Goal: Task Accomplishment & Management: Complete application form

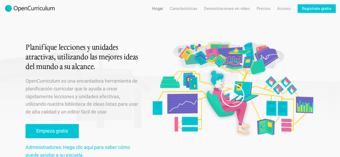
click at [323, 77] on div "Planifique lecciones y unidades atractivas, utilizando las mejores ideas del mu…" at bounding box center [170, 87] width 340 height 175
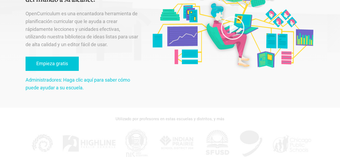
scroll to position [69, 0]
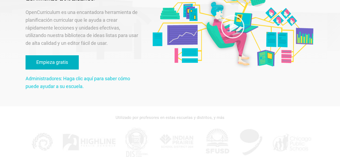
click at [44, 58] on link "Empieza gratis" at bounding box center [52, 62] width 53 height 14
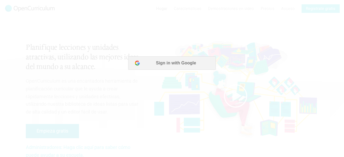
scroll to position [0, 0]
click at [173, 65] on font "Iniciar sesión con Google" at bounding box center [176, 63] width 52 height 5
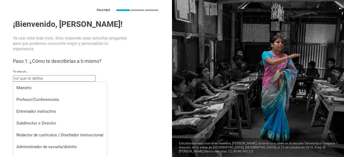
click at [36, 79] on input "text" at bounding box center [54, 78] width 83 height 6
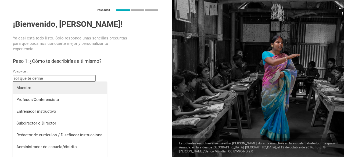
click at [33, 88] on div "Maestro" at bounding box center [59, 87] width 87 height 5
type input "Teacher"
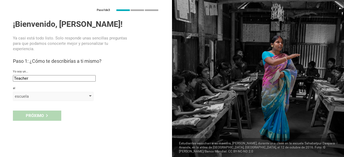
click at [74, 95] on div "escuela" at bounding box center [46, 96] width 62 height 5
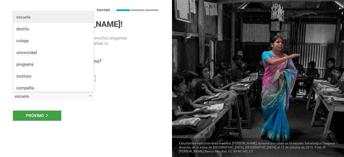
click at [32, 20] on li "escuela" at bounding box center [53, 17] width 81 height 12
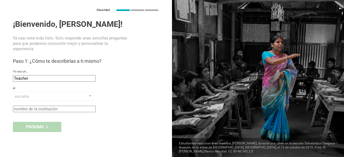
click at [82, 108] on input "text" at bounding box center [54, 109] width 83 height 6
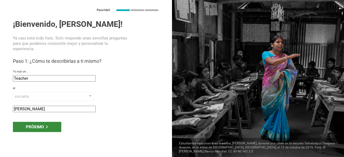
type input "[PERSON_NAME]"
click at [47, 124] on div "Próximo" at bounding box center [37, 127] width 48 height 10
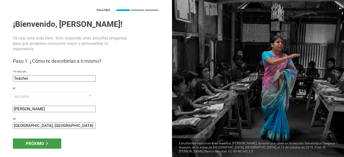
click at [65, 124] on input "[GEOGRAPHIC_DATA], [GEOGRAPHIC_DATA]" at bounding box center [54, 126] width 83 height 6
click at [31, 125] on input "[GEOGRAPHIC_DATA], [GEOGRAPHIC_DATA]" at bounding box center [54, 126] width 83 height 6
type input "[GEOGRAPHIC_DATA], [GEOGRAPHIC_DATA]"
click at [56, 143] on div "Próximo" at bounding box center [37, 144] width 48 height 10
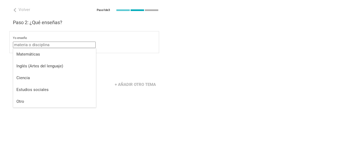
click at [58, 43] on input "text" at bounding box center [54, 45] width 83 height 6
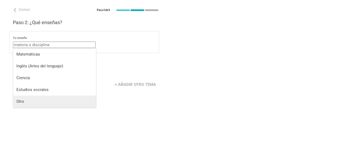
click at [24, 98] on li "Otro" at bounding box center [54, 102] width 83 height 12
type input "Other"
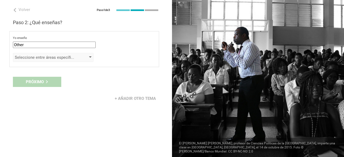
click at [88, 57] on div "Seleccione entre áreas específicas" at bounding box center [53, 57] width 81 height 9
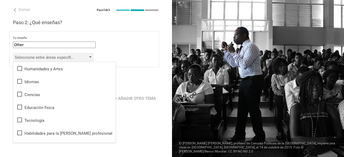
click at [92, 56] on div "Seleccione entre áreas específicas" at bounding box center [53, 57] width 81 height 9
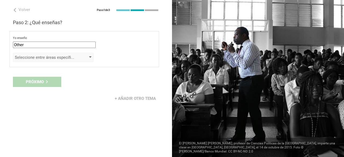
click at [86, 58] on div "Seleccione entre áreas específicas" at bounding box center [53, 57] width 81 height 9
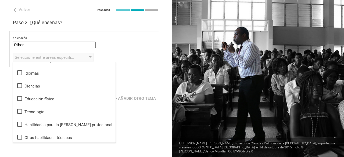
scroll to position [10, 0]
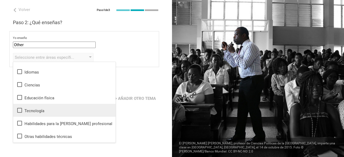
click at [51, 109] on div "Tecnología" at bounding box center [64, 110] width 96 height 6
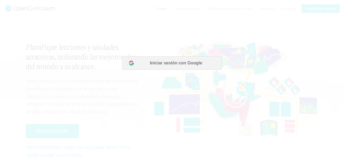
click at [164, 64] on div at bounding box center [172, 78] width 344 height 157
